Goal: Check status: Check status

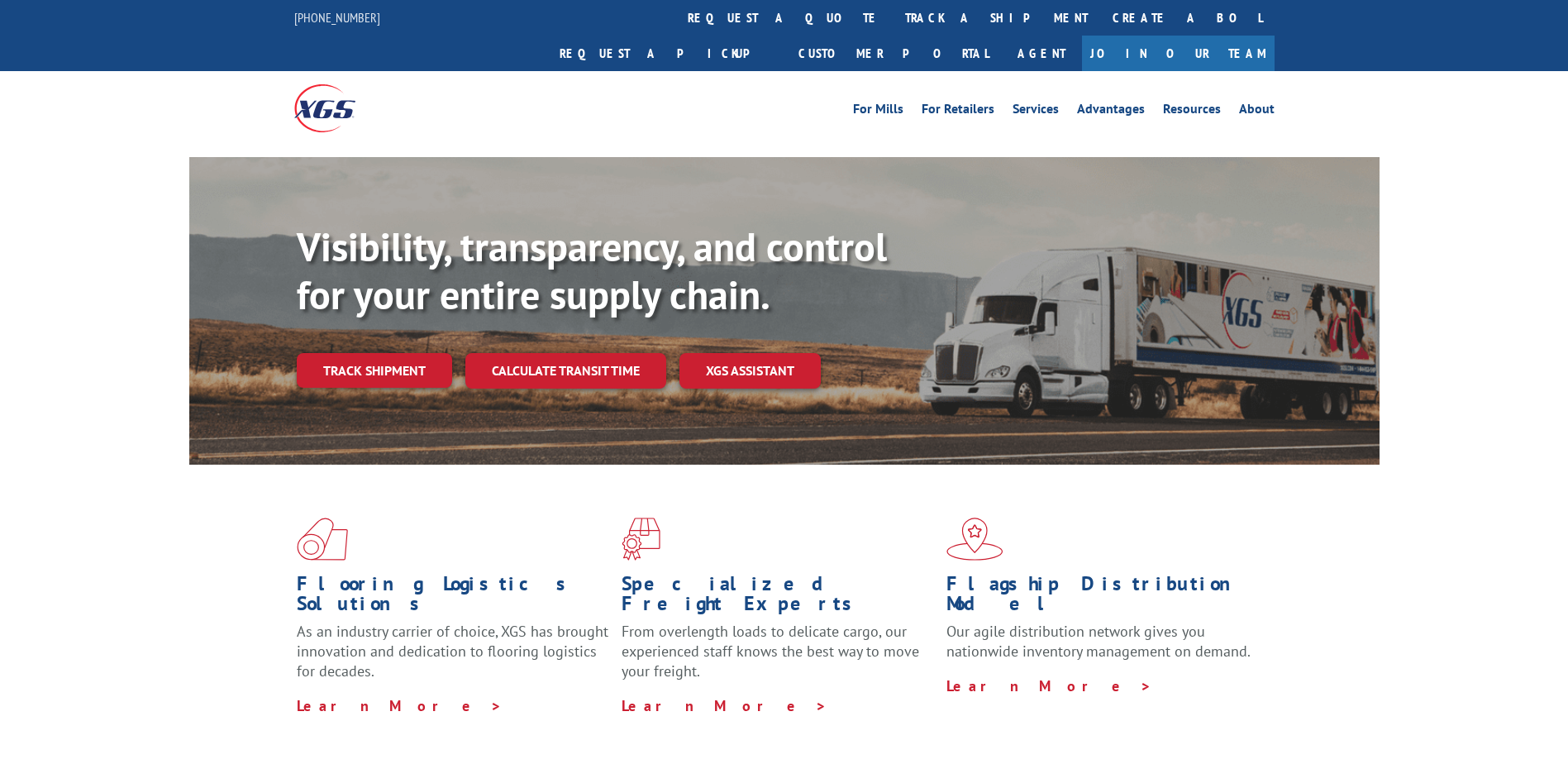
click at [580, 355] on div "Visibility, transparency, and control for your entire supply chain. Track shipm…" at bounding box center [838, 339] width 1083 height 231
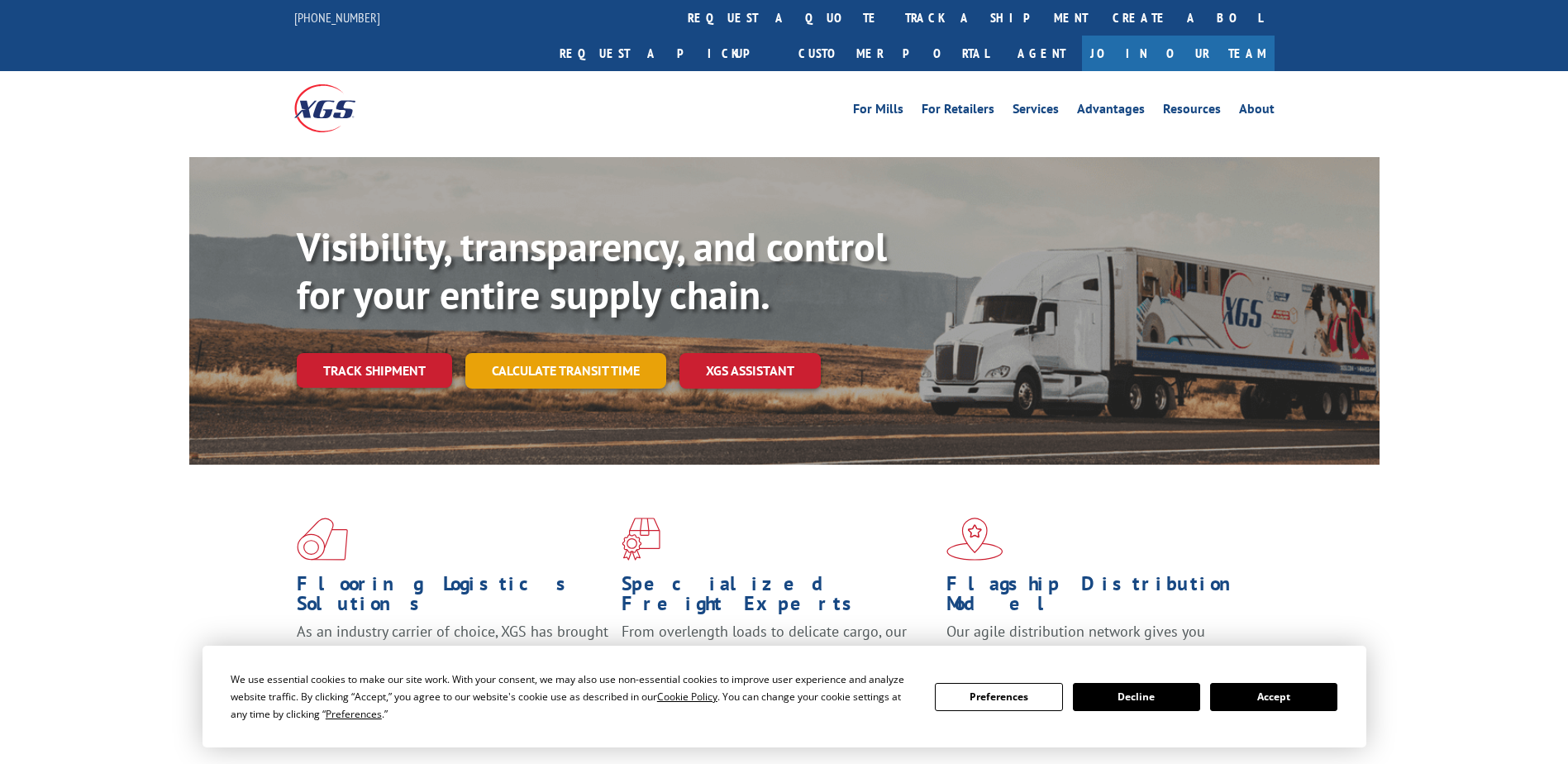
click at [581, 353] on link "Calculate transit time" at bounding box center [566, 371] width 201 height 36
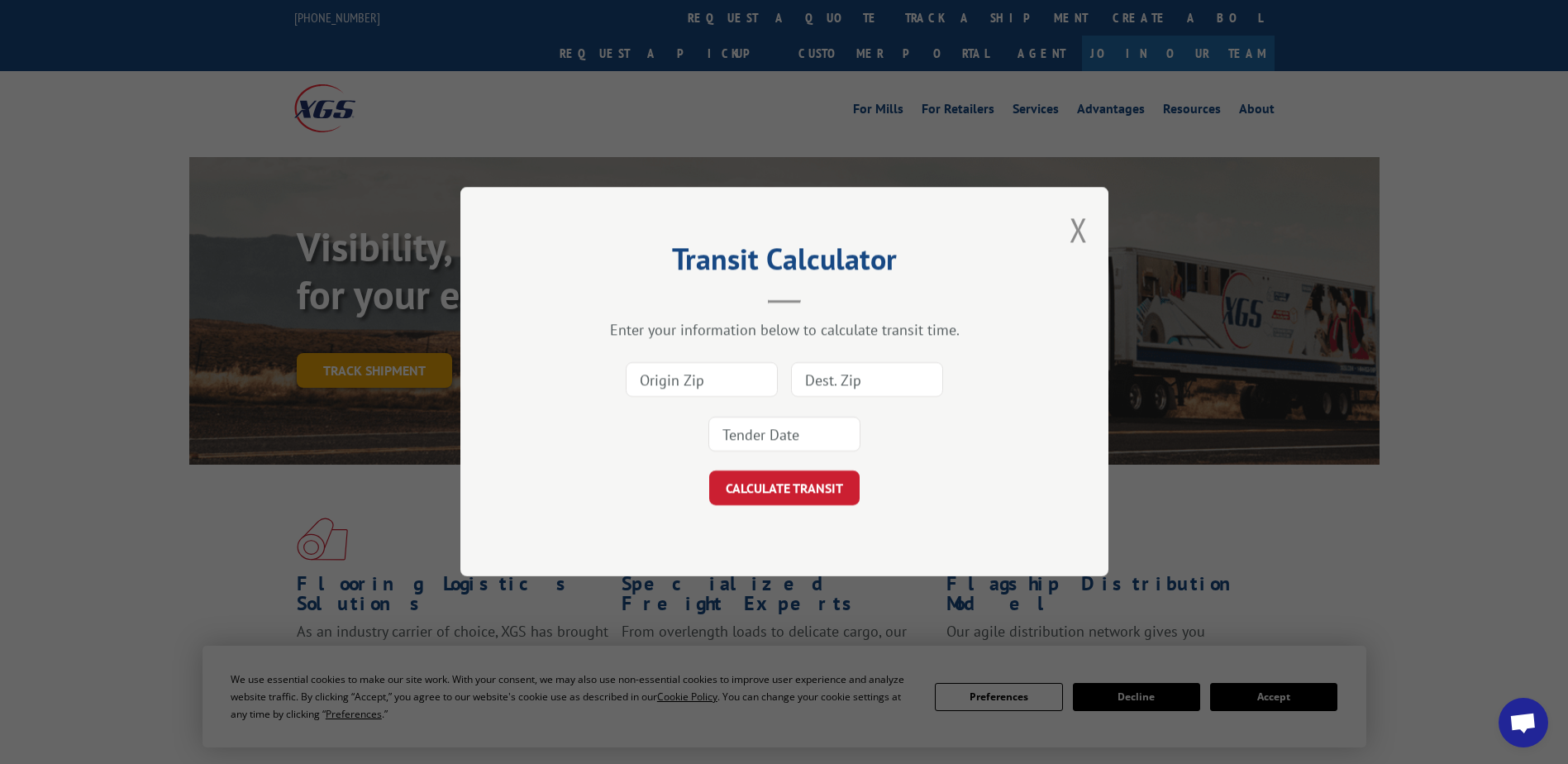
drag, startPoint x: 1078, startPoint y: 236, endPoint x: 331, endPoint y: 320, distance: 751.7
click at [1074, 237] on button "Close modal" at bounding box center [1079, 229] width 18 height 44
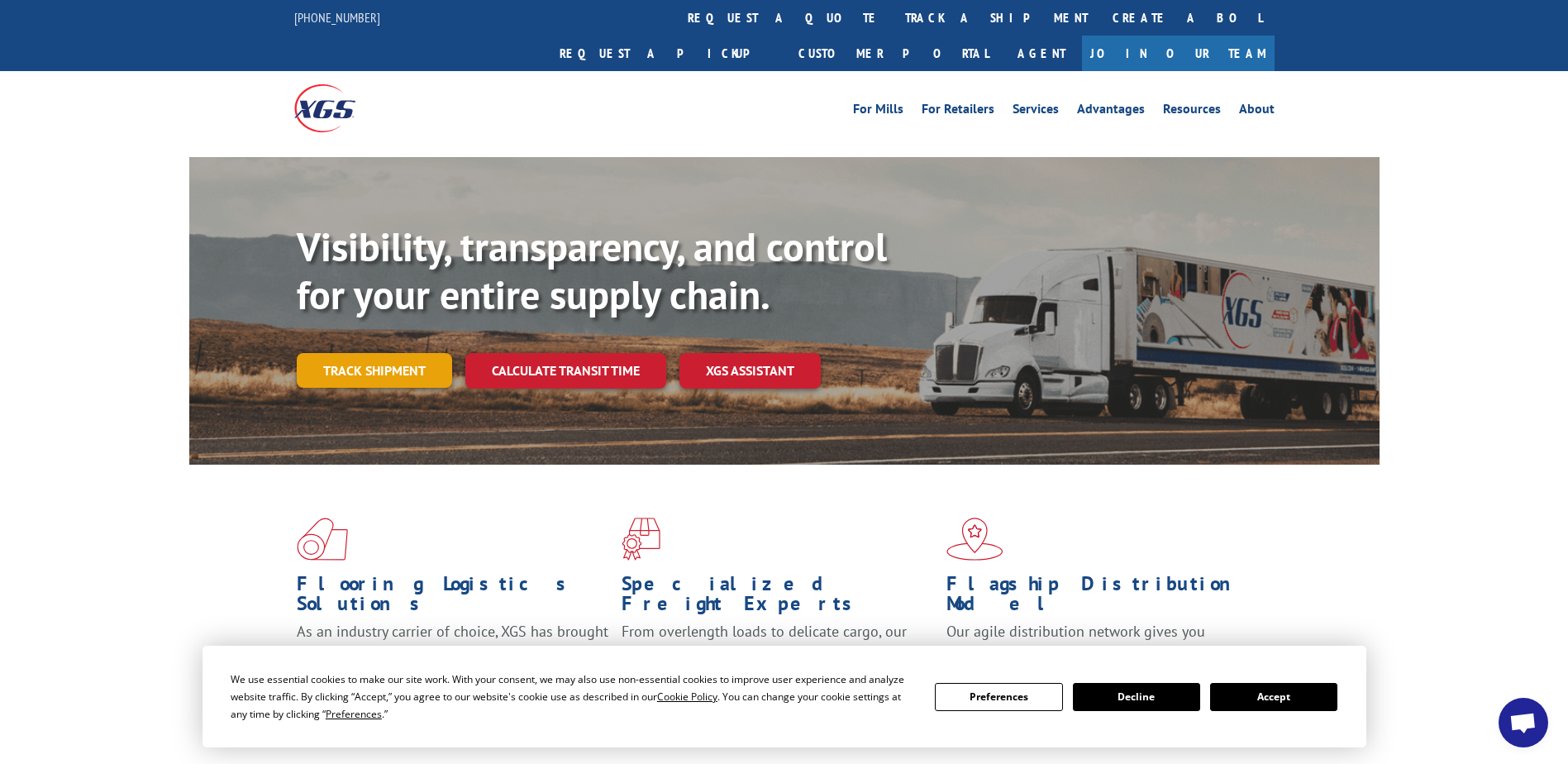
click at [330, 353] on link "Track shipment" at bounding box center [374, 370] width 156 height 35
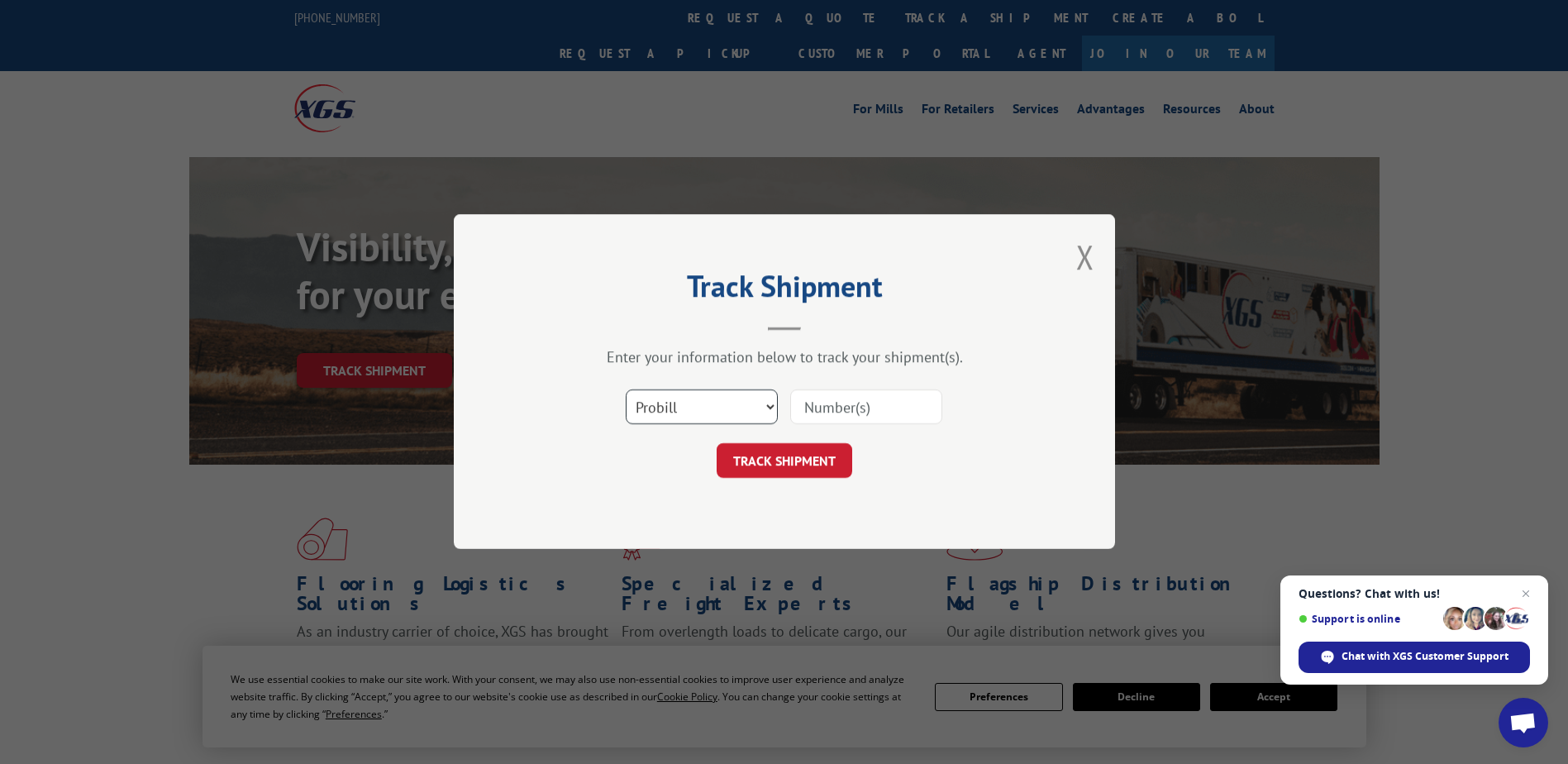
click at [698, 414] on select "Select category... Probill BOL PO" at bounding box center [701, 407] width 152 height 35
select select "bol"
click at [626, 390] on select "Select category... Probill BOL PO" at bounding box center [701, 407] width 152 height 35
click at [879, 411] on input at bounding box center [866, 407] width 152 height 35
click at [922, 408] on input at bounding box center [866, 407] width 152 height 35
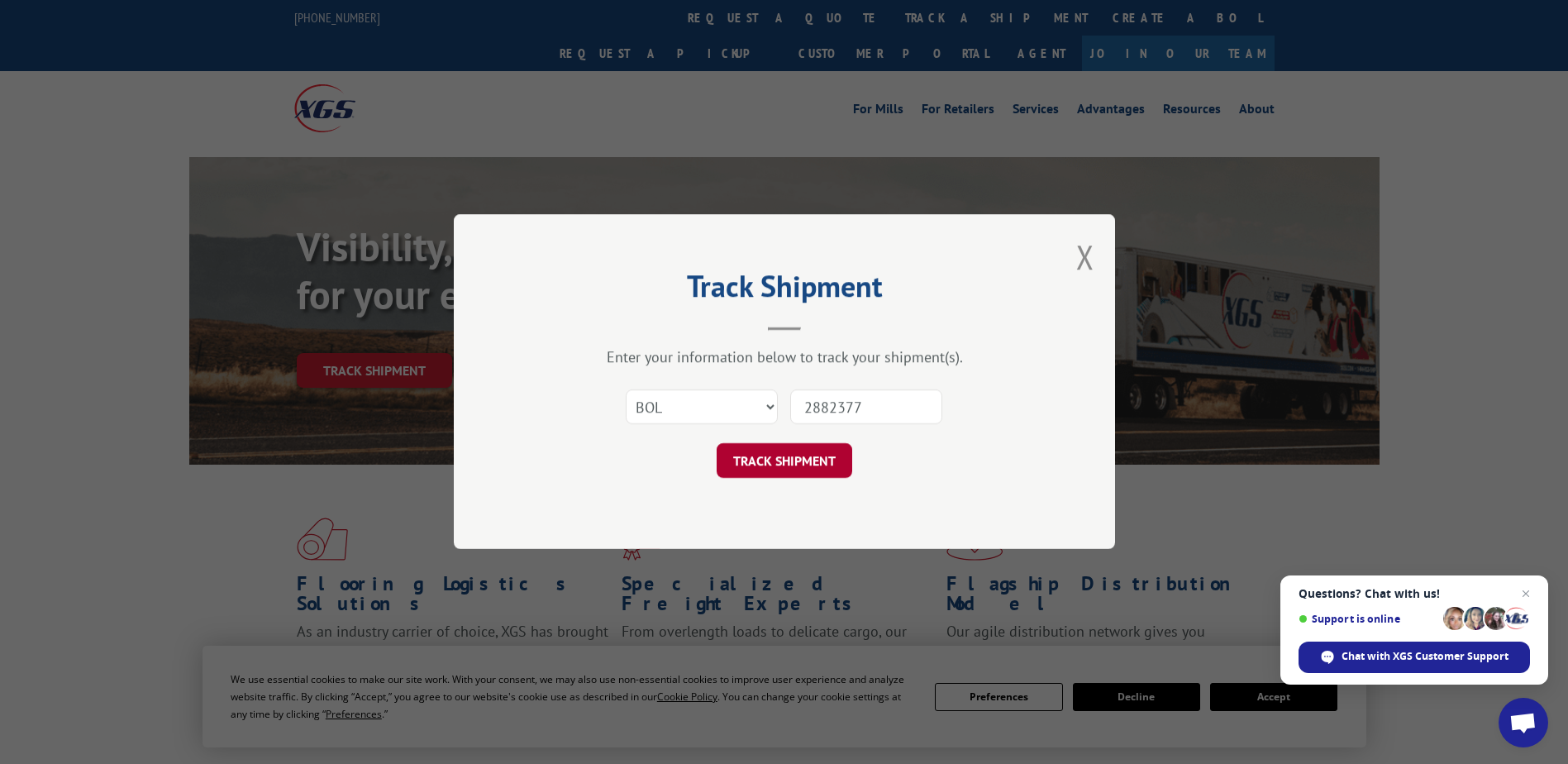
type input "2882377"
click at [813, 455] on button "TRACK SHIPMENT" at bounding box center [784, 461] width 136 height 35
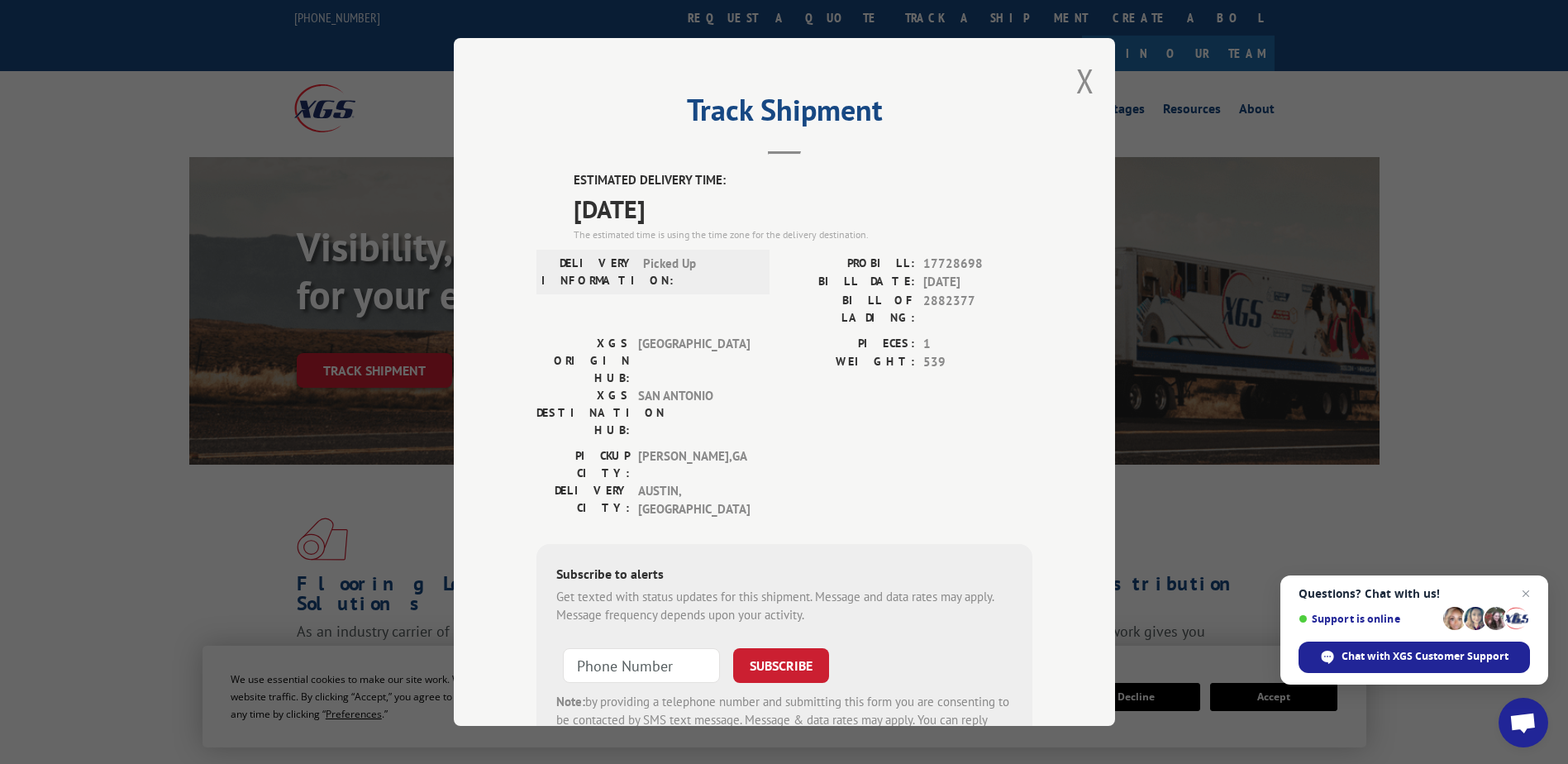
click at [924, 182] on label "ESTIMATED DELIVERY TIME:" at bounding box center [804, 181] width 459 height 19
